Goal: Task Accomplishment & Management: Use online tool/utility

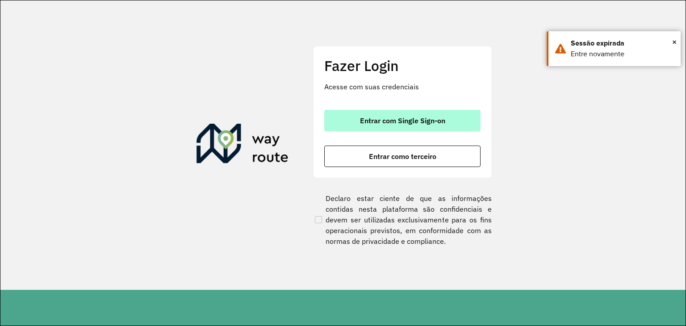
click at [417, 114] on button "Entrar com Single Sign-on" at bounding box center [402, 120] width 156 height 21
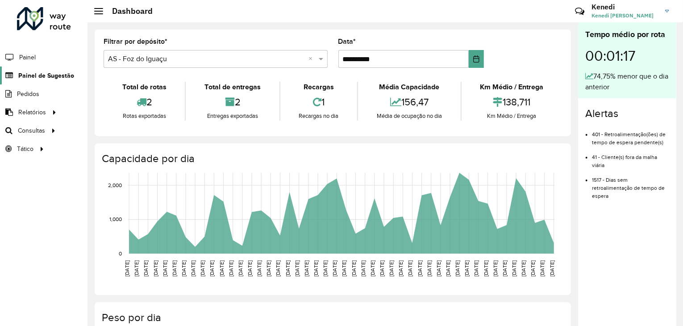
click at [37, 78] on span "Painel de Sugestão" at bounding box center [46, 75] width 56 height 9
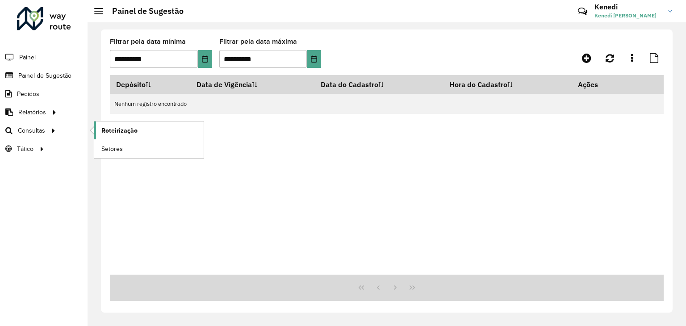
click at [104, 124] on link "Roteirização" at bounding box center [148, 130] width 109 height 18
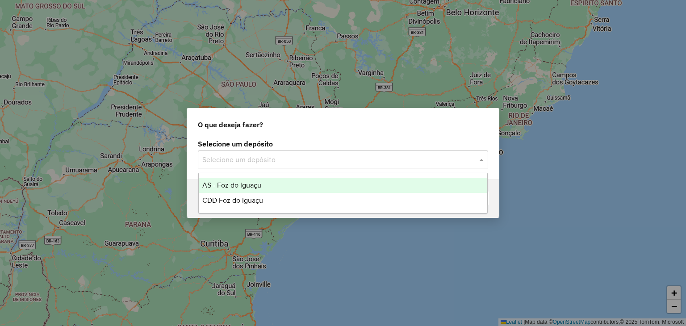
click at [432, 158] on input "text" at bounding box center [333, 159] width 263 height 11
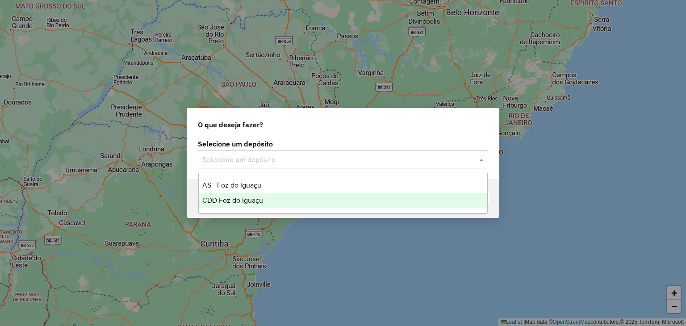
click at [245, 199] on span "CDD Foz do Iguaçu" at bounding box center [232, 200] width 61 height 8
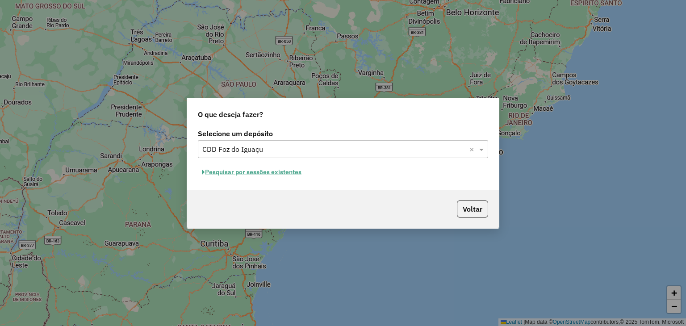
click at [253, 175] on button "Pesquisar por sessões existentes" at bounding box center [252, 172] width 108 height 14
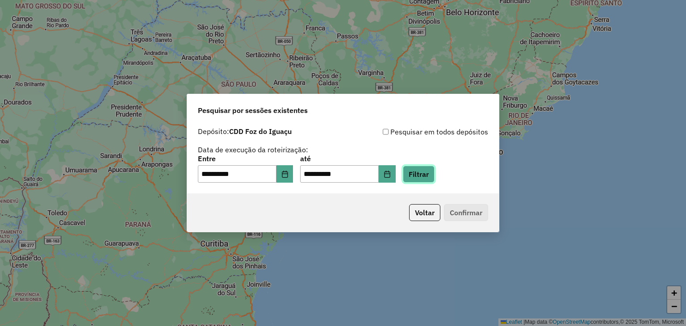
click at [433, 175] on button "Filtrar" at bounding box center [419, 174] width 32 height 17
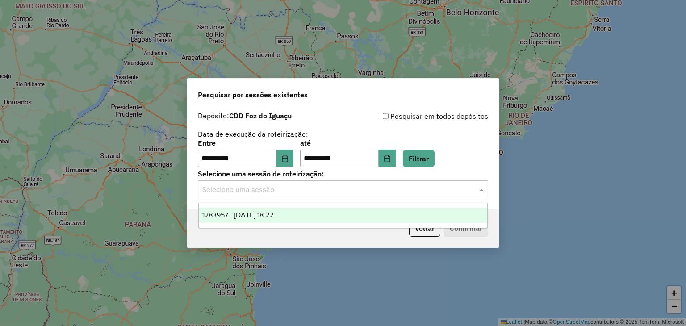
click at [417, 190] on input "text" at bounding box center [333, 189] width 263 height 11
click at [336, 216] on div "1283957 - 27/09/2025 18:22" at bounding box center [343, 215] width 289 height 15
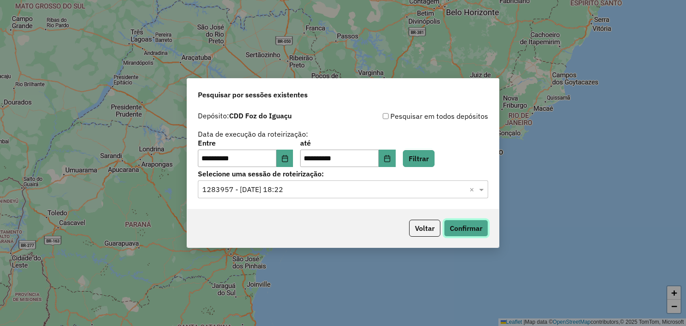
click at [476, 225] on button "Confirmar" at bounding box center [466, 228] width 44 height 17
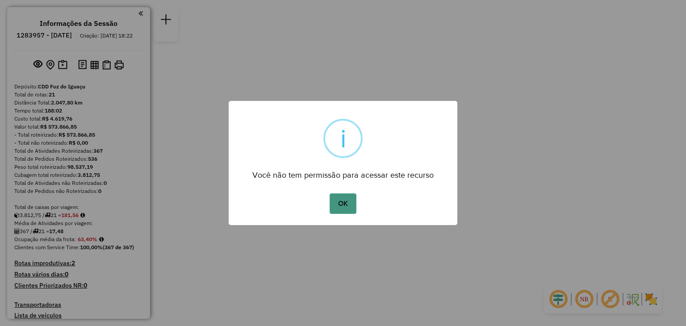
click at [336, 204] on button "OK" at bounding box center [342, 203] width 26 height 21
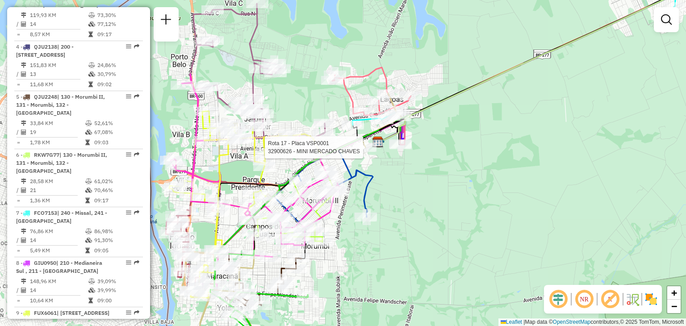
select select "**********"
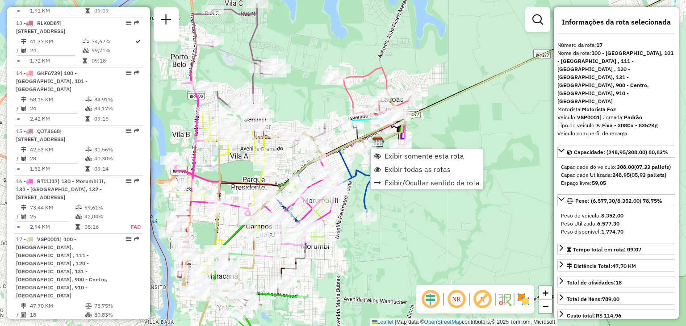
scroll to position [1190, 0]
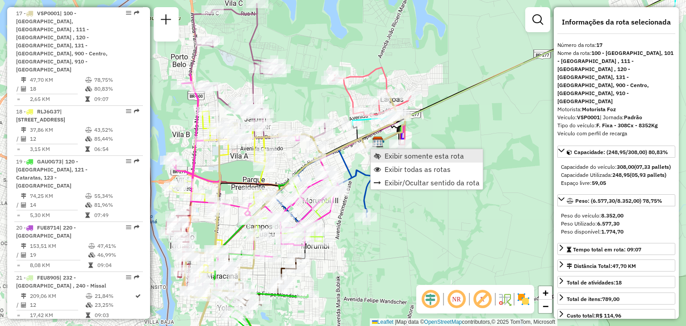
click at [412, 158] on span "Exibir somente esta rota" at bounding box center [423, 155] width 79 height 7
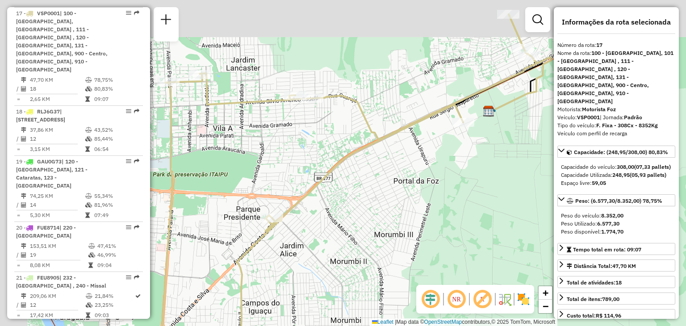
drag, startPoint x: 452, startPoint y: 154, endPoint x: 478, endPoint y: 161, distance: 26.7
click at [478, 161] on div "Janela de atendimento Grade de atendimento Capacidade Transportadoras Veículos …" at bounding box center [343, 163] width 686 height 326
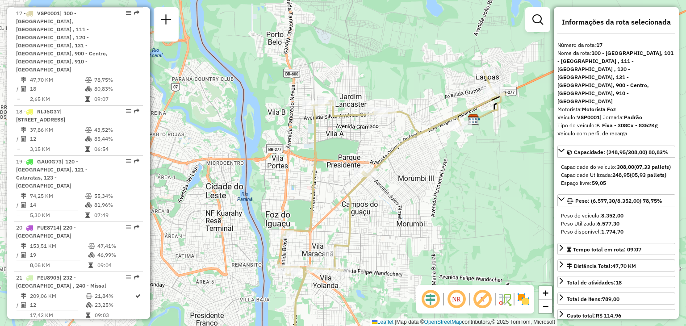
drag, startPoint x: 419, startPoint y: 173, endPoint x: 419, endPoint y: 166, distance: 7.1
click at [419, 166] on div "Janela de atendimento Grade de atendimento Capacidade Transportadoras Veículos …" at bounding box center [343, 163] width 686 height 326
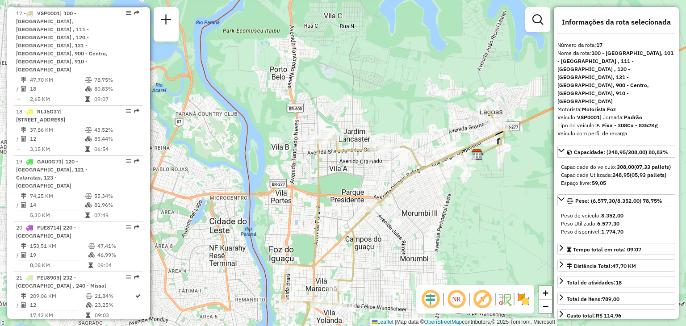
drag, startPoint x: 426, startPoint y: 93, endPoint x: 400, endPoint y: 92, distance: 26.8
click at [400, 92] on div "Janela de atendimento Grade de atendimento Capacidade Transportadoras Veículos …" at bounding box center [343, 163] width 686 height 326
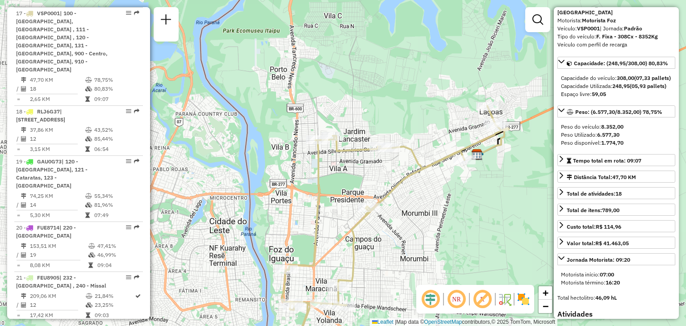
scroll to position [89, 0]
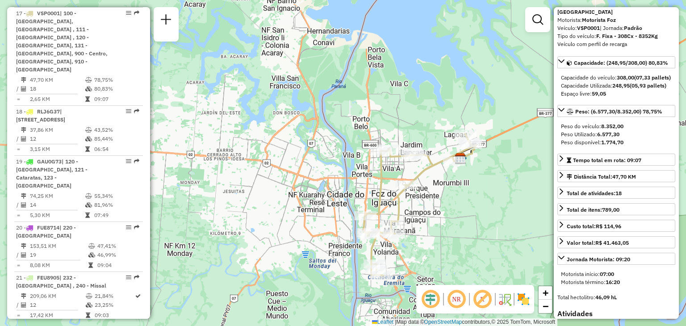
drag, startPoint x: 470, startPoint y: 188, endPoint x: 472, endPoint y: 175, distance: 12.7
click at [471, 177] on div "Janela de atendimento Grade de atendimento Capacidade Transportadoras Veículos …" at bounding box center [343, 163] width 686 height 326
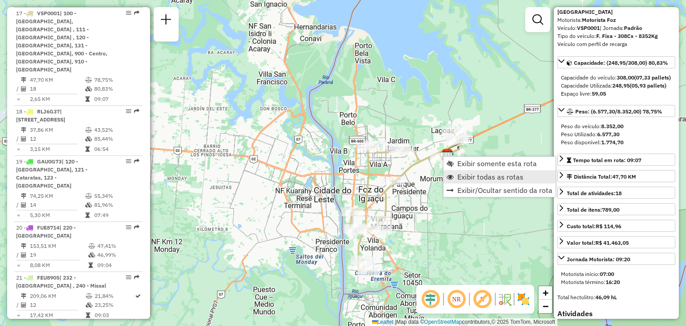
click at [464, 174] on span "Exibir todas as rotas" at bounding box center [490, 176] width 66 height 7
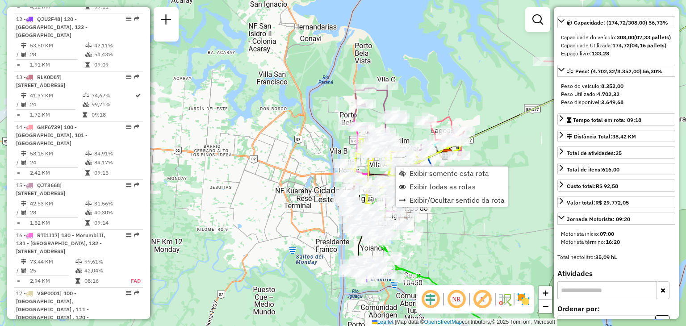
scroll to position [789, 0]
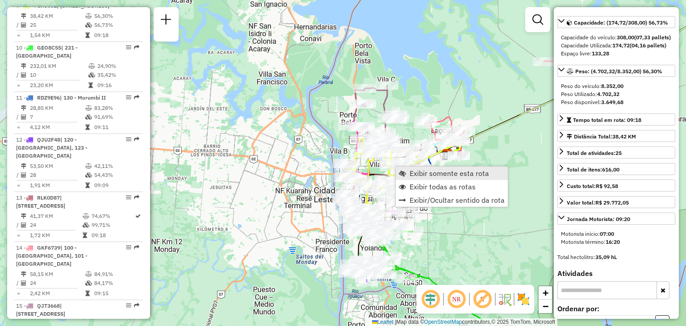
click at [420, 174] on span "Exibir somente esta rota" at bounding box center [448, 173] width 79 height 7
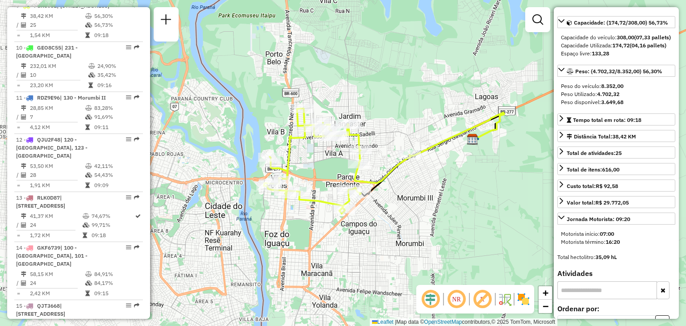
drag, startPoint x: 386, startPoint y: 174, endPoint x: 402, endPoint y: 163, distance: 19.3
click at [402, 163] on icon at bounding box center [337, 160] width 146 height 105
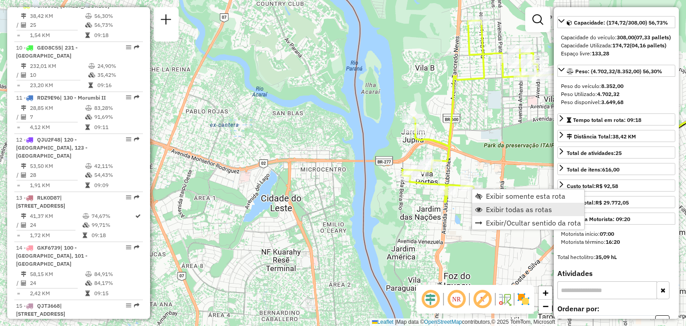
click at [501, 206] on span "Exibir todas as rotas" at bounding box center [519, 209] width 66 height 7
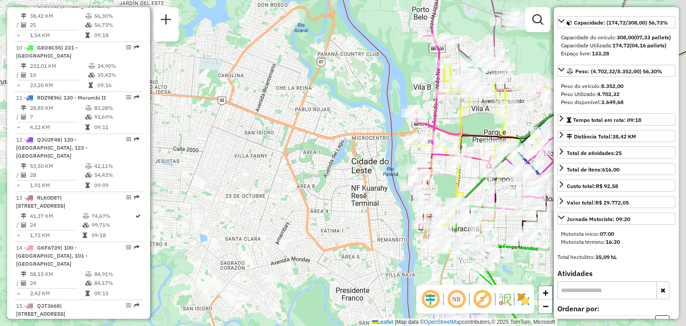
drag, startPoint x: 499, startPoint y: 204, endPoint x: 455, endPoint y: 150, distance: 69.2
click at [455, 150] on div "Janela de atendimento Grade de atendimento Capacidade Transportadoras Veículos …" at bounding box center [343, 163] width 686 height 326
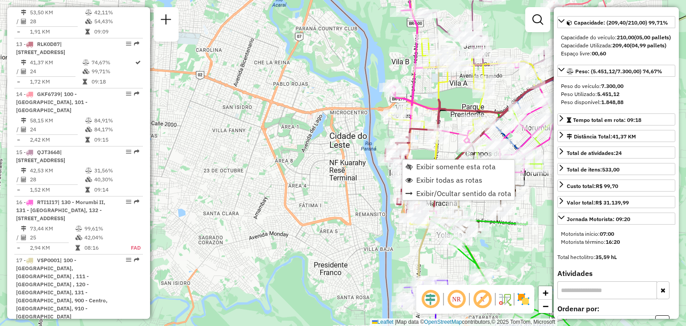
scroll to position [980, 0]
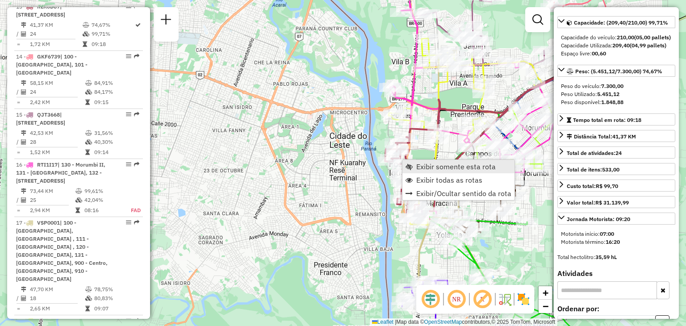
click at [427, 166] on span "Exibir somente esta rota" at bounding box center [455, 166] width 79 height 7
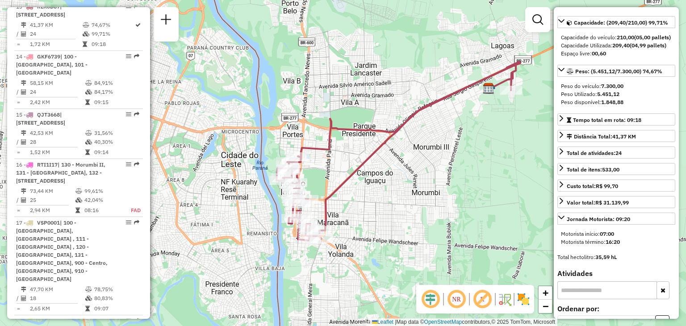
drag, startPoint x: 293, startPoint y: 171, endPoint x: 362, endPoint y: 170, distance: 68.3
click at [363, 158] on div "Janela de atendimento Grade de atendimento Capacidade Transportadoras Veículos …" at bounding box center [343, 163] width 686 height 326
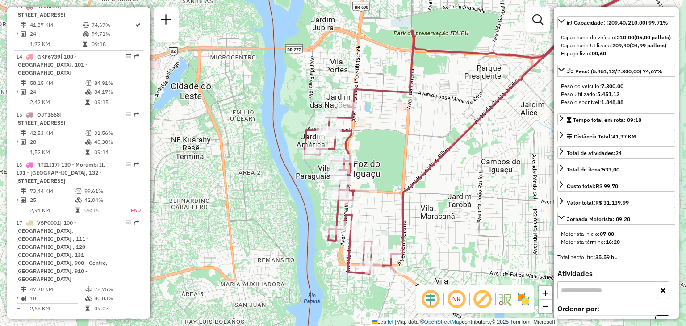
drag, startPoint x: 365, startPoint y: 178, endPoint x: 386, endPoint y: 125, distance: 56.1
click at [386, 125] on div "Janela de atendimento Grade de atendimento Capacidade Transportadoras Veículos …" at bounding box center [343, 163] width 686 height 326
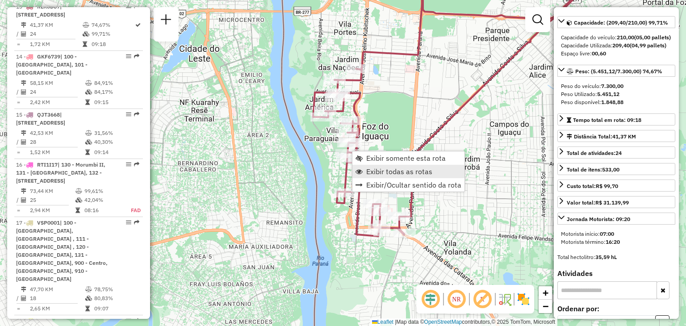
click at [375, 168] on span "Exibir todas as rotas" at bounding box center [399, 171] width 66 height 7
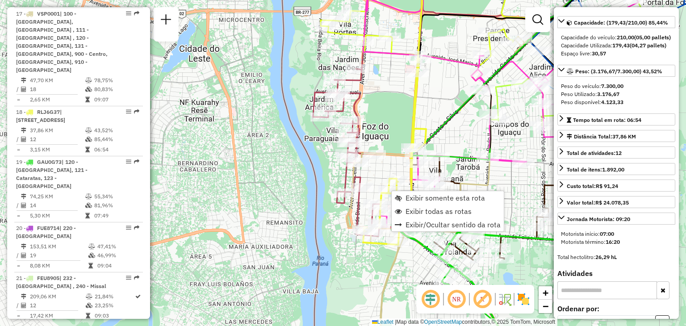
scroll to position [1190, 0]
click at [413, 195] on span "Exibir somente esta rota" at bounding box center [444, 197] width 79 height 7
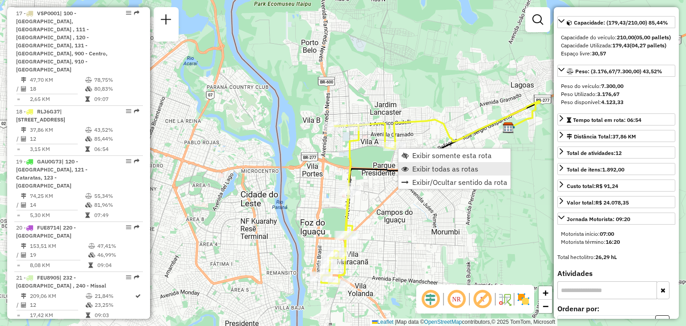
click at [421, 165] on span "Exibir todas as rotas" at bounding box center [445, 168] width 66 height 7
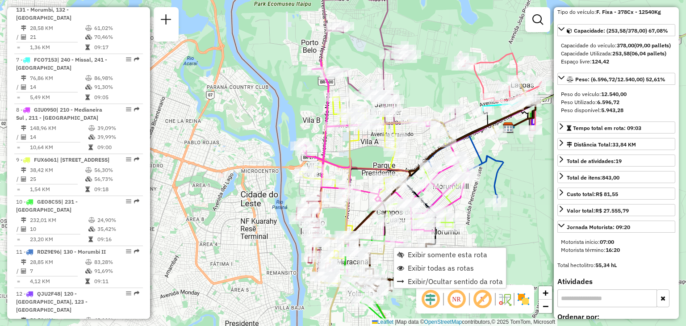
scroll to position [573, 0]
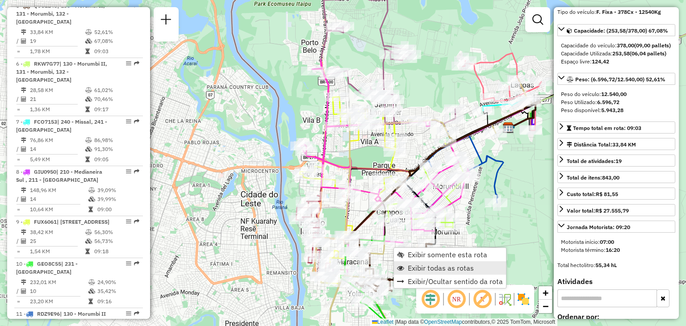
click at [420, 266] on span "Exibir todas as rotas" at bounding box center [441, 267] width 66 height 7
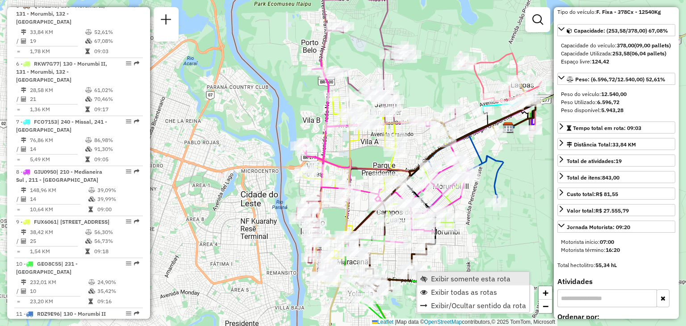
click at [433, 278] on span "Exibir somente esta rota" at bounding box center [470, 278] width 79 height 7
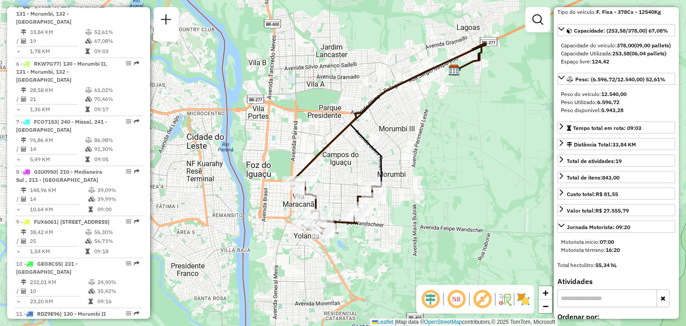
drag, startPoint x: 362, startPoint y: 250, endPoint x: 417, endPoint y: 220, distance: 63.0
click at [417, 221] on div "Janela de atendimento Grade de atendimento Capacidade Transportadoras Veículos …" at bounding box center [343, 163] width 686 height 326
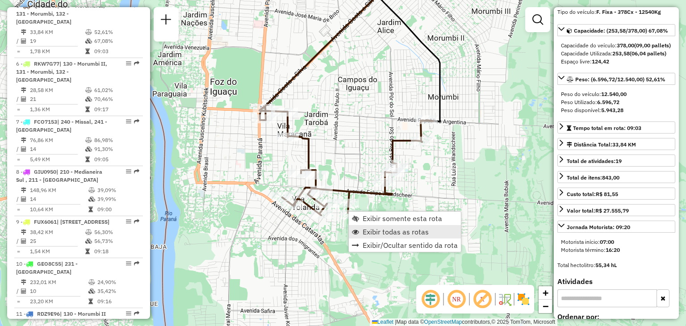
click at [380, 229] on span "Exibir todas as rotas" at bounding box center [395, 231] width 66 height 7
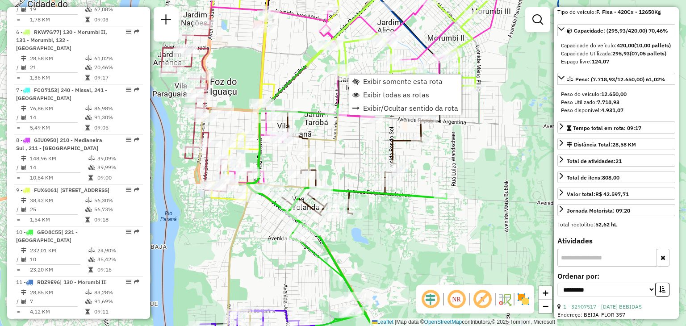
scroll to position [632, 0]
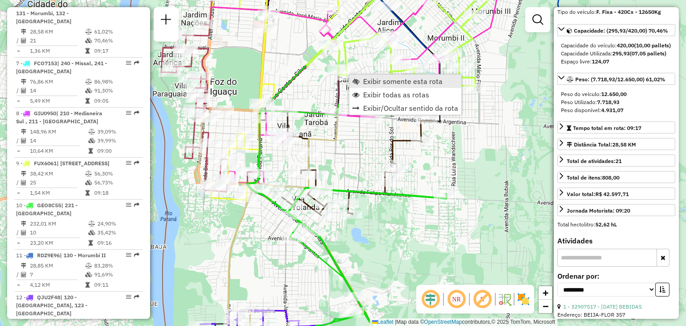
click at [360, 79] on link "Exibir somente esta rota" at bounding box center [405, 81] width 112 height 13
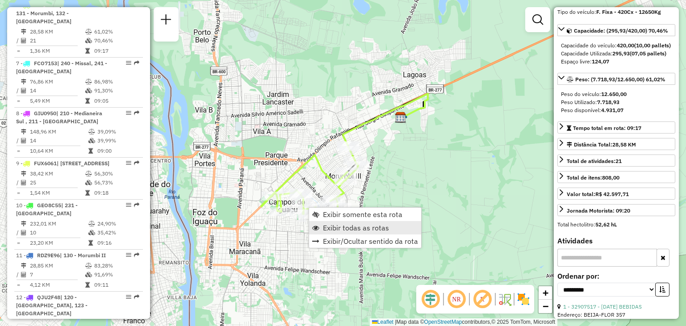
click at [341, 230] on span "Exibir todas as rotas" at bounding box center [356, 227] width 66 height 7
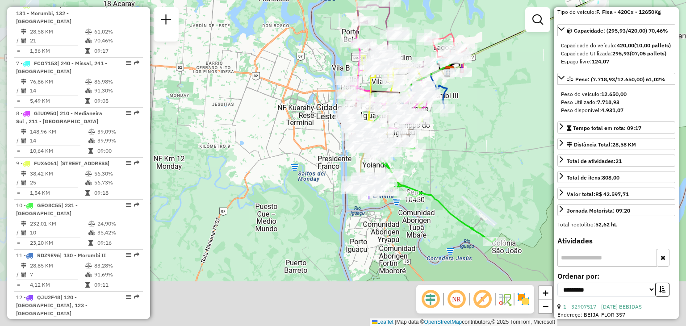
drag, startPoint x: 391, startPoint y: 244, endPoint x: 420, endPoint y: 117, distance: 130.4
click at [420, 117] on div "Janela de atendimento Grade de atendimento Capacidade Transportadoras Veículos …" at bounding box center [343, 163] width 686 height 326
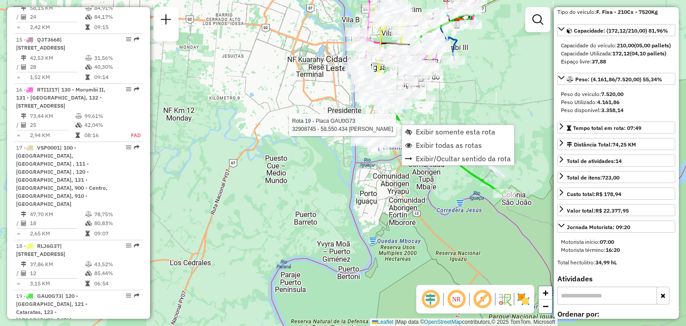
scroll to position [1190, 0]
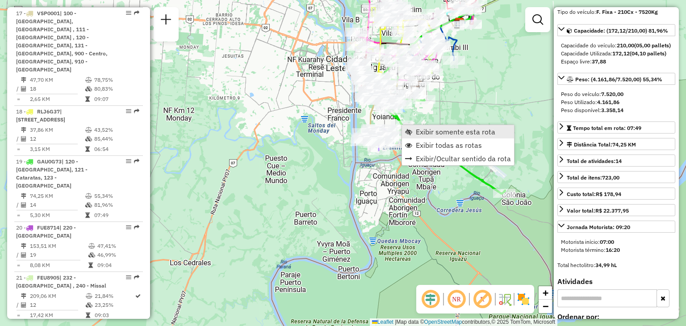
click at [417, 130] on span "Exibir somente esta rota" at bounding box center [455, 131] width 79 height 7
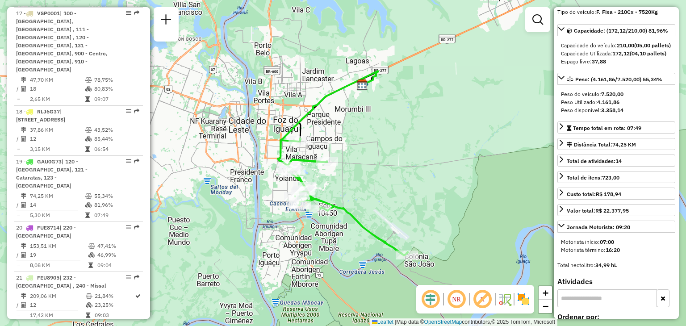
click at [380, 168] on div "Janela de atendimento Grade de atendimento Capacidade Transportadoras Veículos …" at bounding box center [343, 163] width 686 height 326
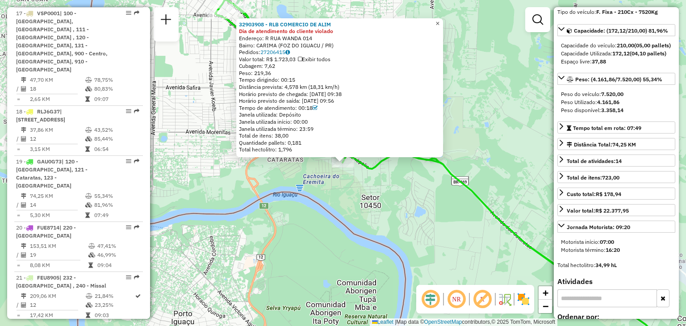
click at [439, 20] on span "×" at bounding box center [437, 24] width 4 height 8
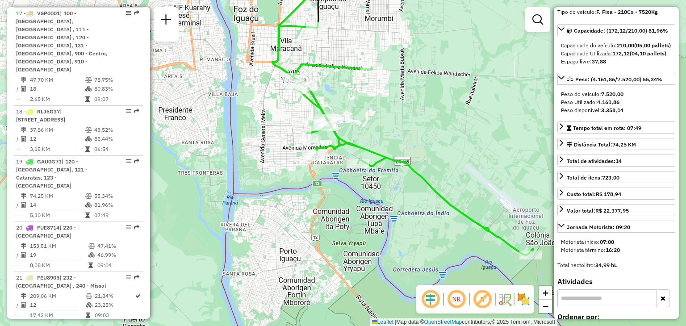
drag, startPoint x: 421, startPoint y: 189, endPoint x: 361, endPoint y: 166, distance: 65.0
click at [361, 166] on div "Janela de atendimento Grade de atendimento Capacidade Transportadoras Veículos …" at bounding box center [343, 163] width 686 height 326
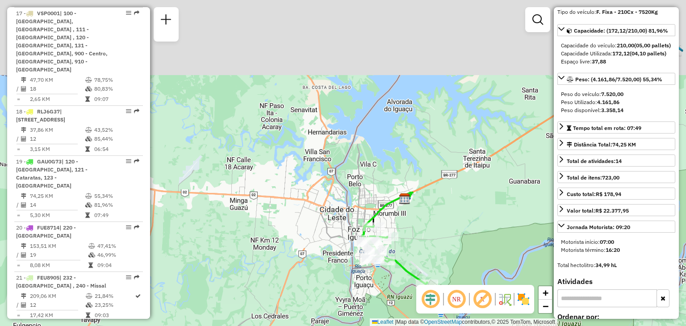
drag, startPoint x: 405, startPoint y: 174, endPoint x: 408, endPoint y: 190, distance: 15.9
click at [408, 192] on icon at bounding box center [387, 215] width 50 height 47
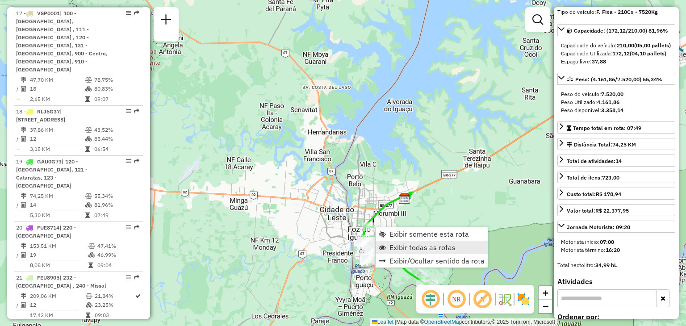
click at [405, 245] on span "Exibir todas as rotas" at bounding box center [422, 247] width 66 height 7
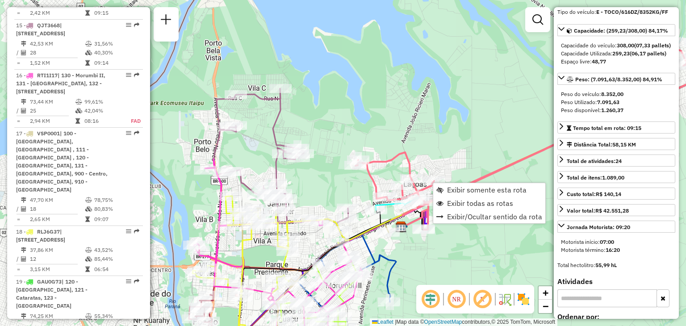
scroll to position [1039, 0]
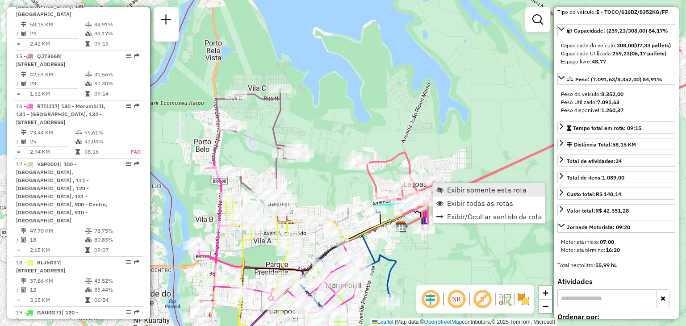
click at [443, 188] on link "Exibir somente esta rota" at bounding box center [489, 189] width 112 height 13
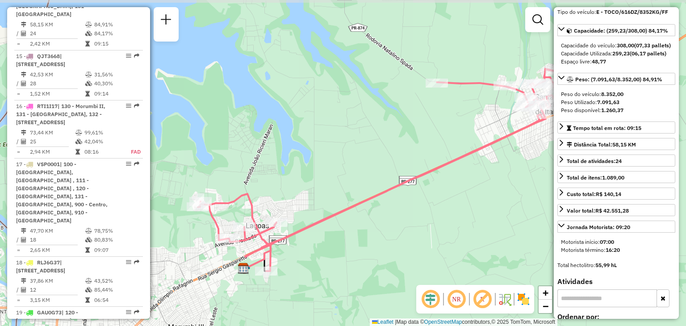
drag, startPoint x: 364, startPoint y: 219, endPoint x: 400, endPoint y: 224, distance: 35.6
click at [400, 224] on div "Janela de atendimento Grade de atendimento Capacidade Transportadoras Veículos …" at bounding box center [343, 163] width 686 height 326
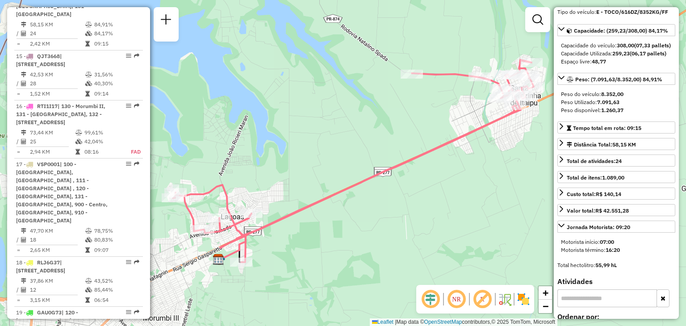
drag, startPoint x: 345, startPoint y: 214, endPoint x: 305, endPoint y: 208, distance: 39.7
click at [316, 205] on icon at bounding box center [353, 161] width 361 height 202
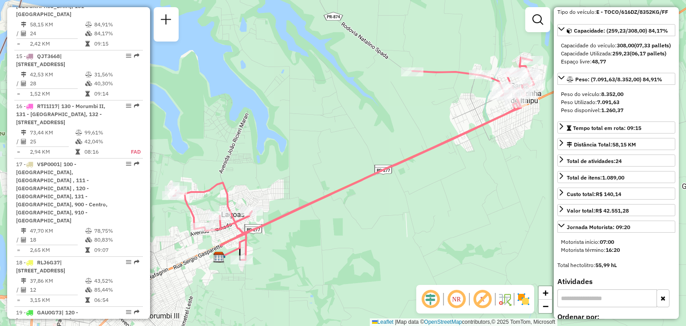
click at [316, 196] on icon at bounding box center [353, 159] width 361 height 202
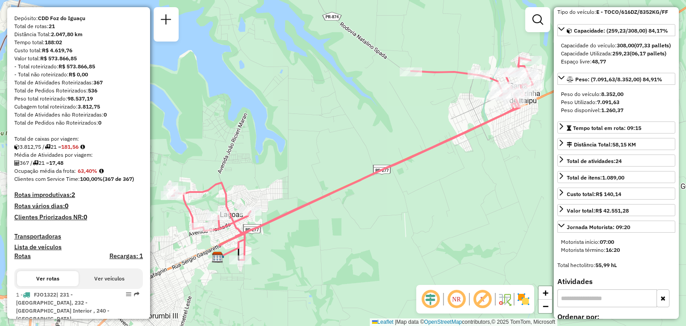
scroll to position [179, 0]
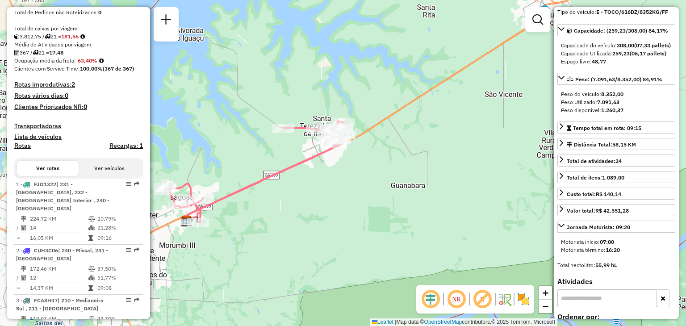
click at [417, 29] on div "Janela de atendimento Grade de atendimento Capacidade Transportadoras Veículos …" at bounding box center [343, 163] width 686 height 326
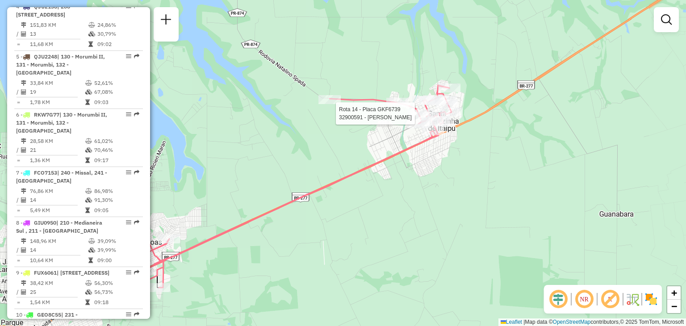
select select "**********"
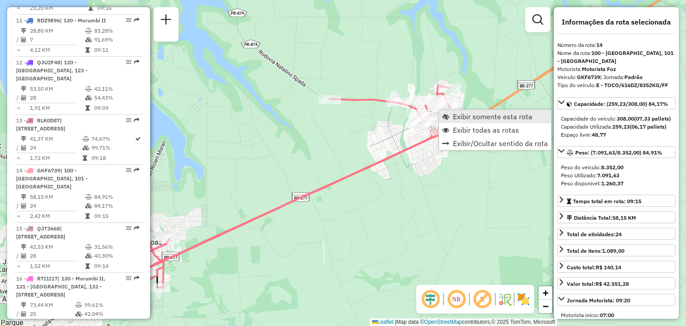
scroll to position [1039, 0]
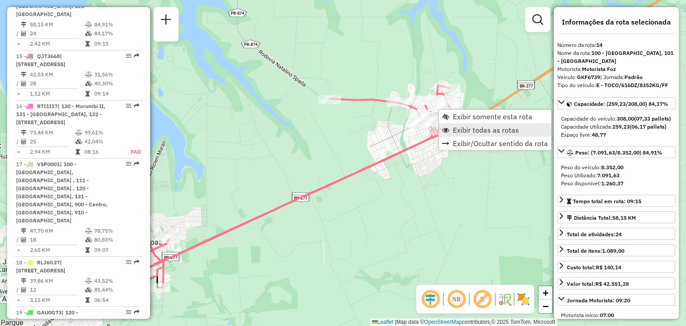
click at [486, 129] on span "Exibir todas as rotas" at bounding box center [486, 129] width 66 height 7
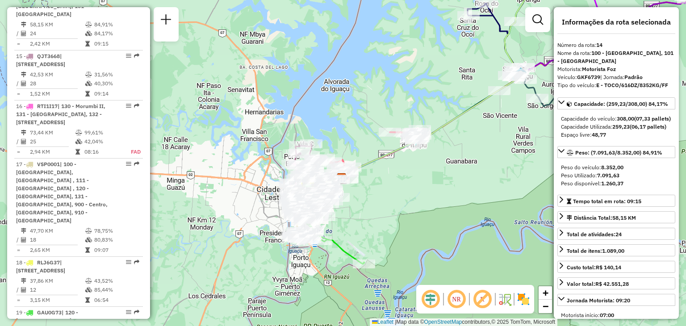
drag, startPoint x: 413, startPoint y: 185, endPoint x: 361, endPoint y: 173, distance: 53.9
click at [361, 173] on div "Janela de atendimento Grade de atendimento Capacidade Transportadoras Veículos …" at bounding box center [343, 163] width 686 height 326
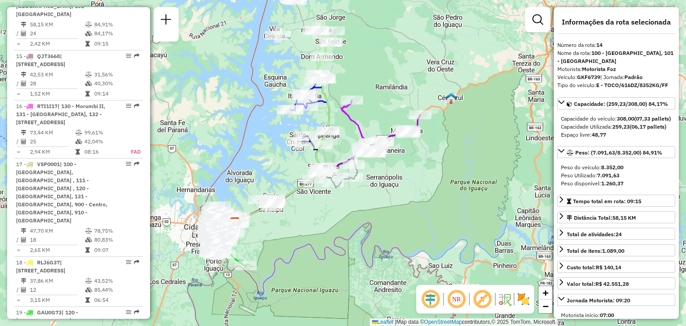
drag, startPoint x: 474, startPoint y: 74, endPoint x: 377, endPoint y: 133, distance: 114.2
click at [377, 133] on div "Janela de atendimento Grade de atendimento Capacidade Transportadoras Veículos …" at bounding box center [343, 163] width 686 height 326
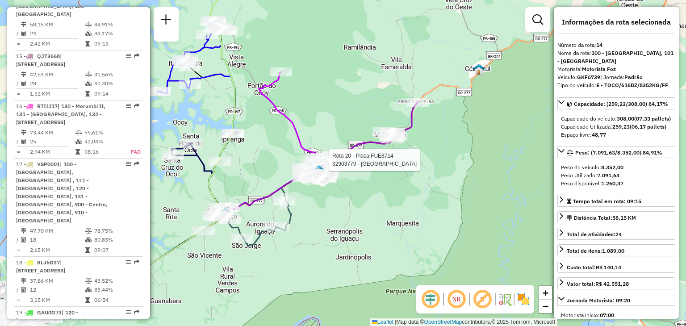
drag, startPoint x: 318, startPoint y: 112, endPoint x: 350, endPoint y: 115, distance: 32.7
click at [350, 115] on div "Rota 20 - Placa FUE8714 32903779 - FRANCISCO DAS CHAGAS Janela de atendimento G…" at bounding box center [343, 163] width 686 height 326
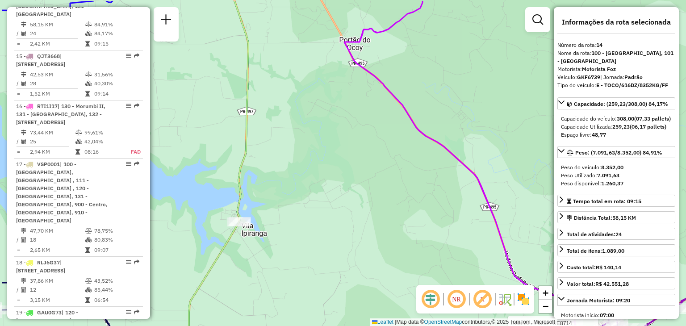
drag, startPoint x: 215, startPoint y: 57, endPoint x: 285, endPoint y: 90, distance: 78.1
click at [285, 90] on div "Rota 20 - Placa FUE8714 32903779 - FRANCISCO DAS CHAGAS Janela de atendimento G…" at bounding box center [343, 163] width 686 height 326
